Goal: Browse casually: Explore the website without a specific task or goal

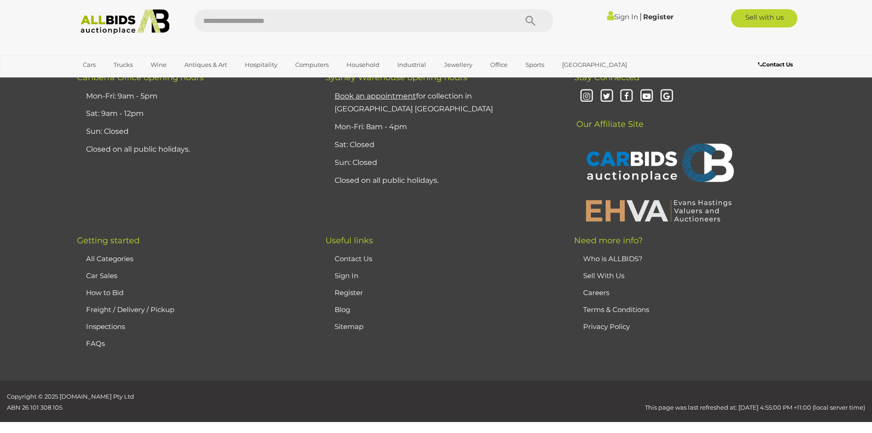
scroll to position [8986, 0]
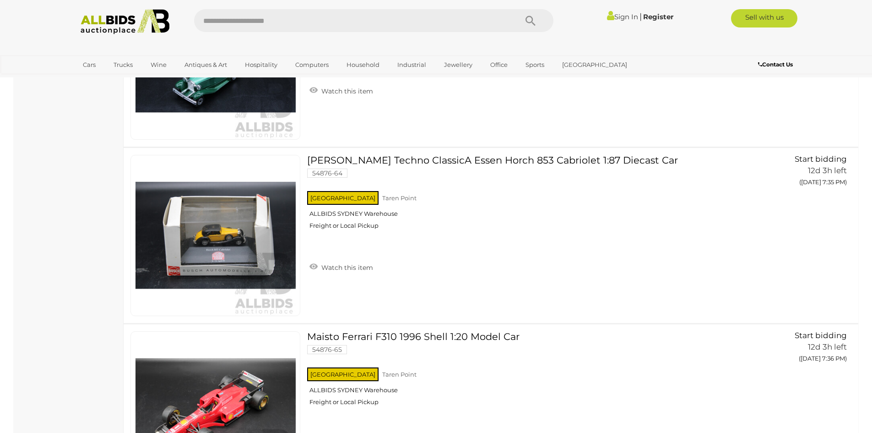
scroll to position [8323, 0]
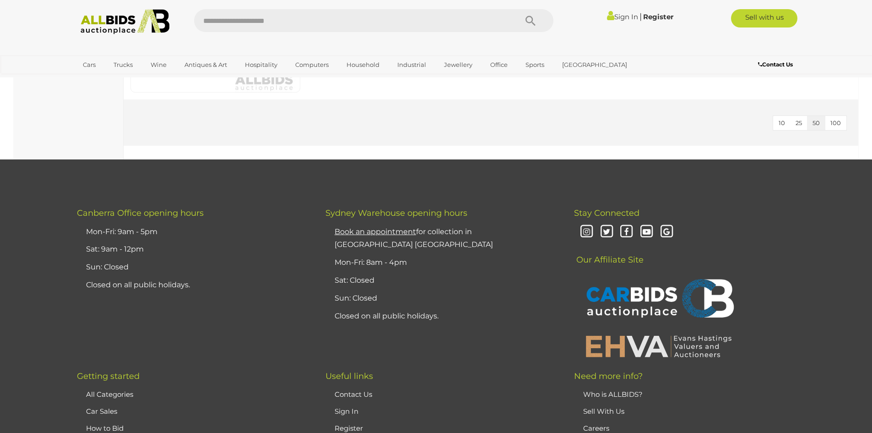
scroll to position [4014, 0]
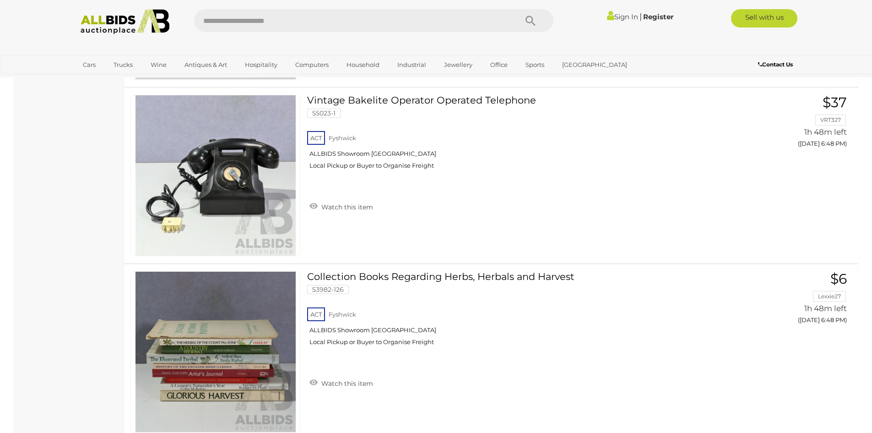
scroll to position [4800, 0]
